Goal: Task Accomplishment & Management: Use online tool/utility

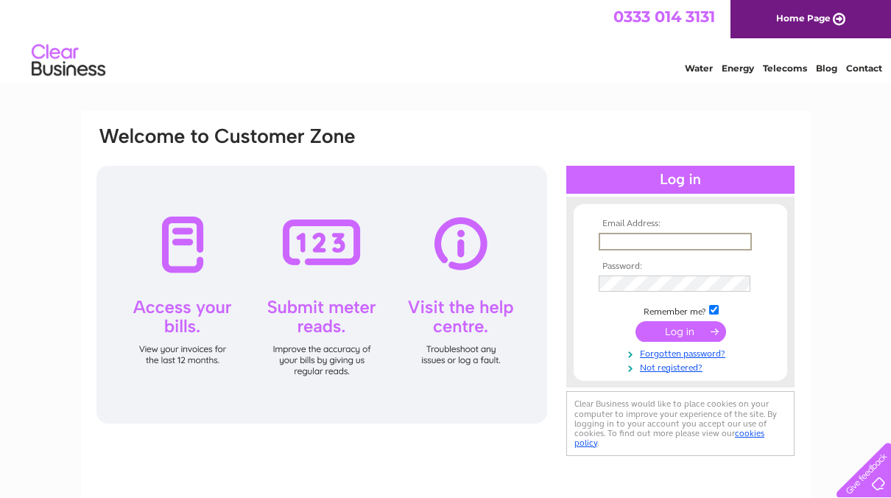
click at [605, 239] on input "text" at bounding box center [675, 242] width 153 height 18
type input "[EMAIL_ADDRESS][DOMAIN_NAME]"
click at [636, 321] on input "submit" at bounding box center [681, 331] width 91 height 21
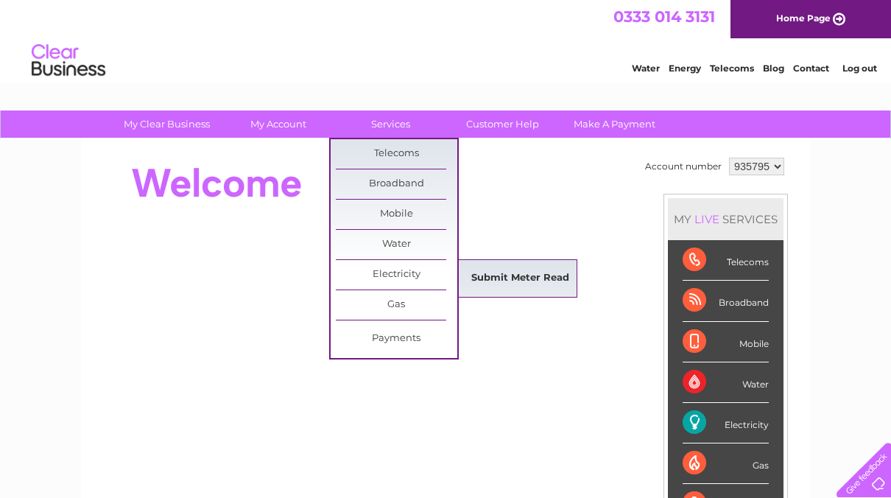
click at [508, 278] on link "Submit Meter Read" at bounding box center [521, 278] width 122 height 29
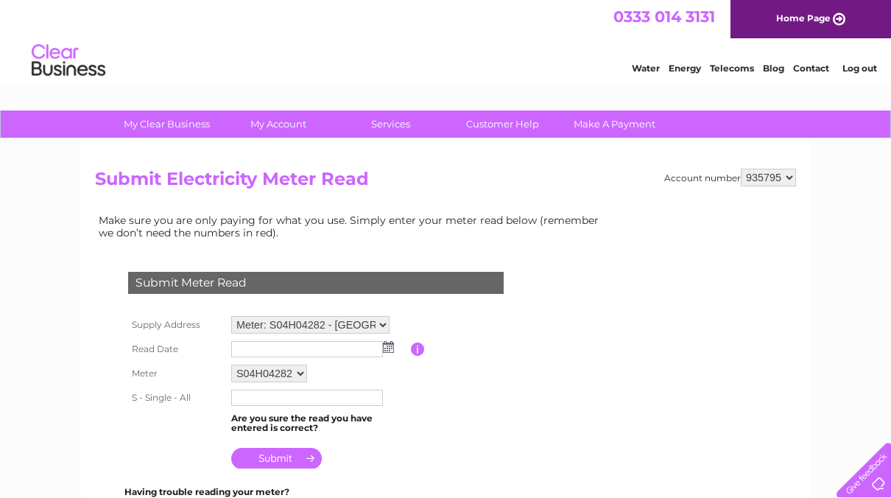
click at [389, 345] on img at bounding box center [388, 347] width 11 height 12
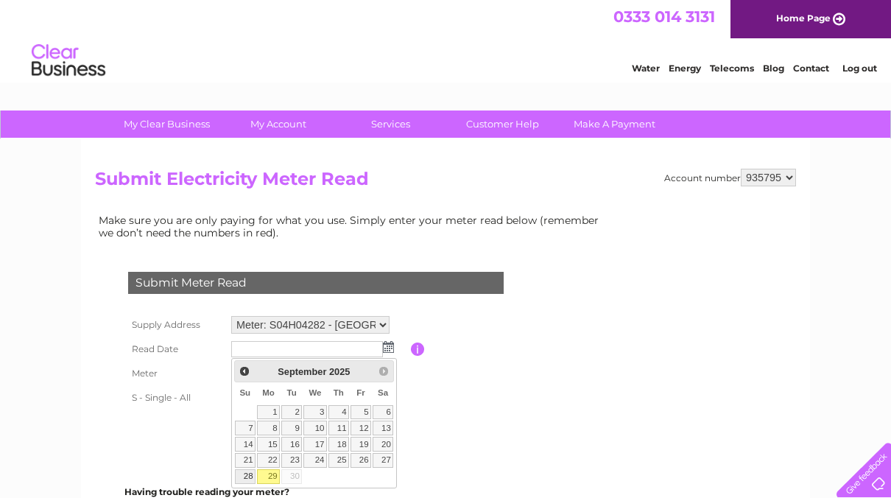
click at [248, 476] on link "28" at bounding box center [245, 476] width 21 height 15
type input "2025/09/28"
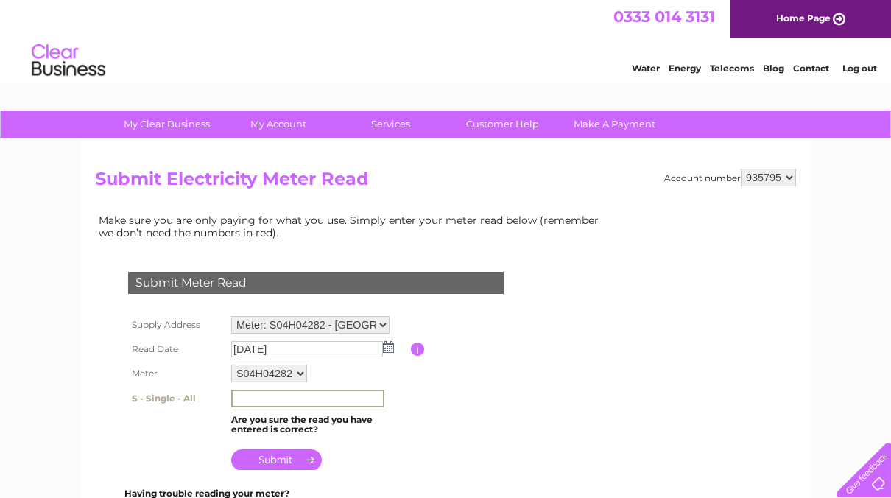
click at [287, 400] on input "text" at bounding box center [307, 399] width 153 height 18
type input "62619"
click at [264, 458] on input "submit" at bounding box center [276, 458] width 91 height 21
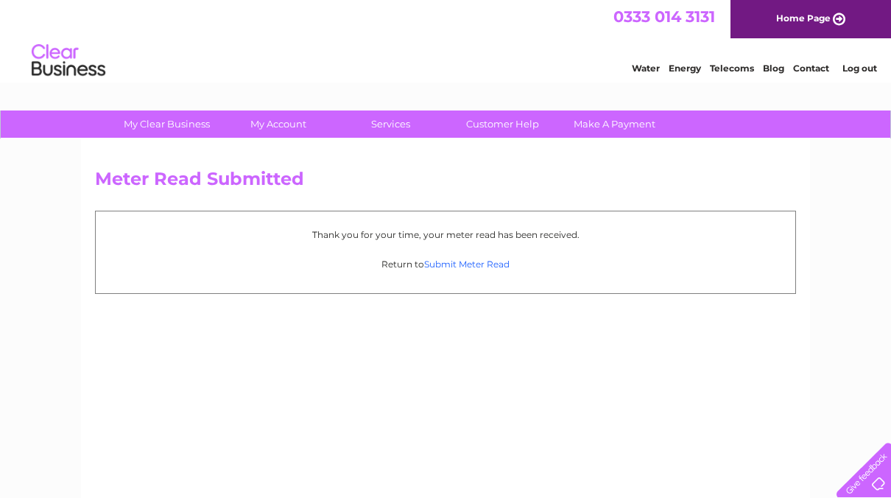
click at [462, 264] on link "Submit Meter Read" at bounding box center [466, 264] width 85 height 11
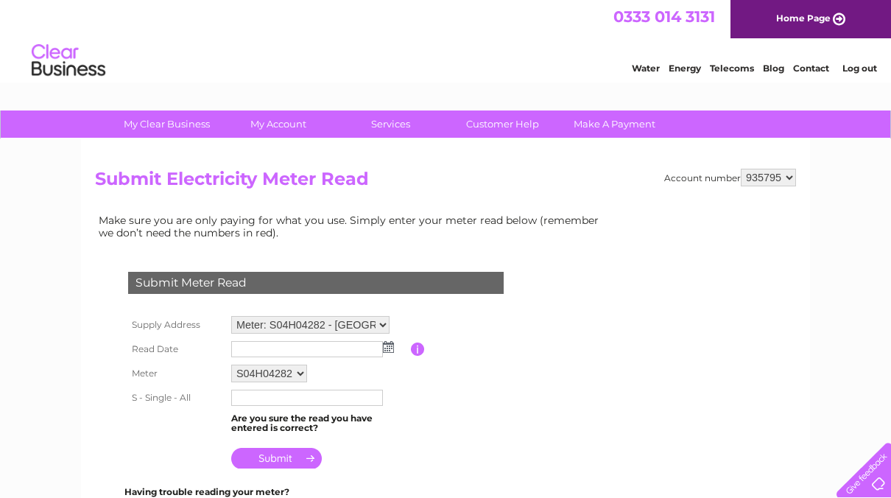
click at [859, 67] on link "Log out" at bounding box center [860, 68] width 35 height 11
